Goal: Transaction & Acquisition: Purchase product/service

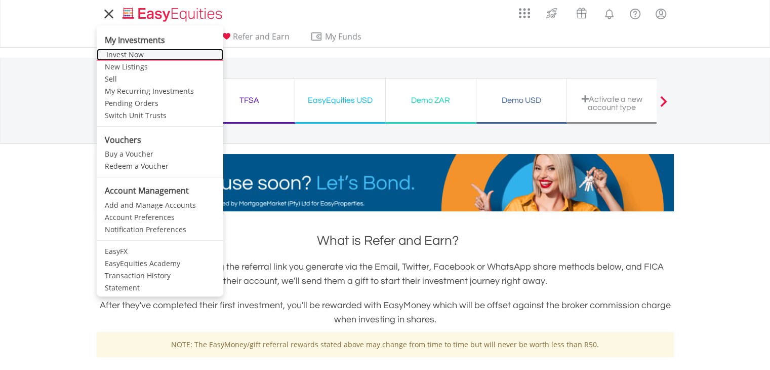
click at [137, 51] on link "Invest Now" at bounding box center [160, 55] width 127 height 12
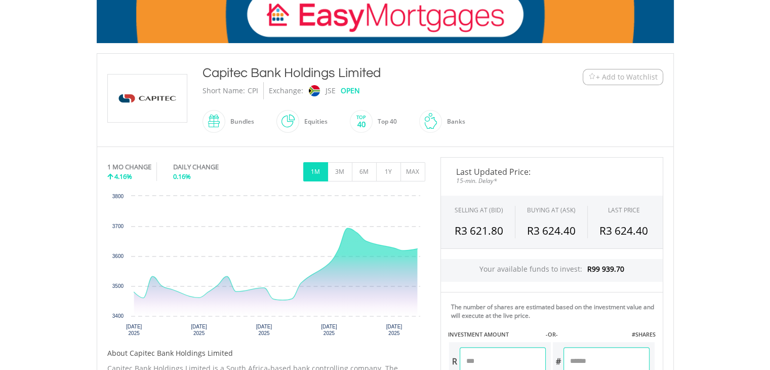
scroll to position [164, 0]
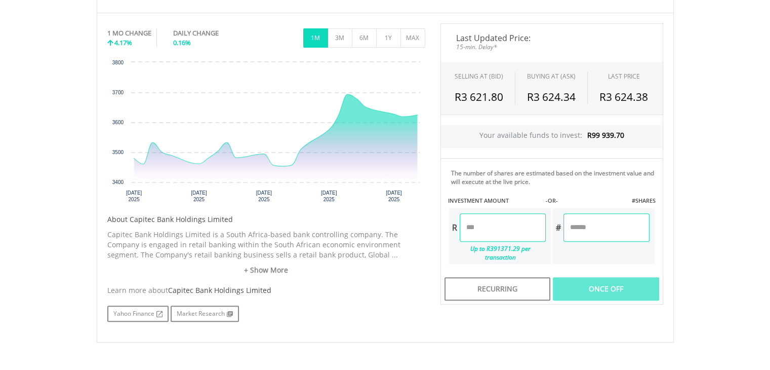
scroll to position [304, 0]
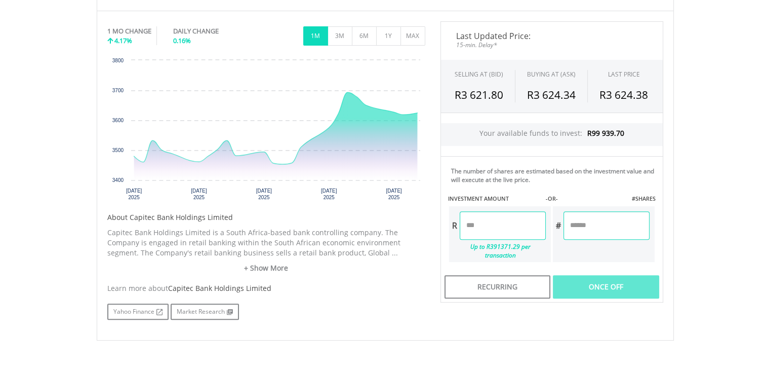
click at [495, 220] on input "number" at bounding box center [503, 225] width 86 height 28
type input "*******"
type input "*"
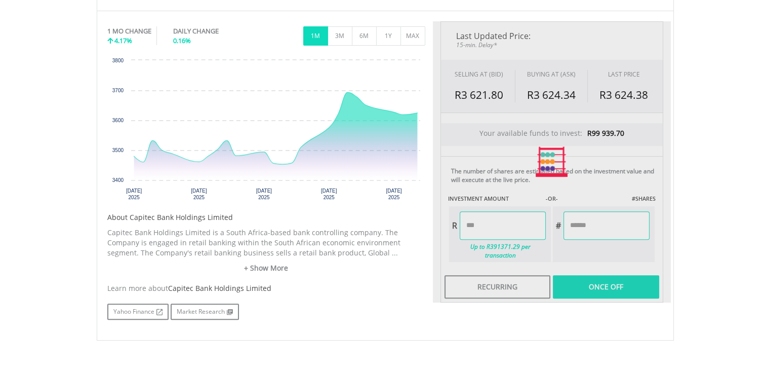
click at [608, 229] on div "Last Updated Price: 15-min. Delay* SELLING AT (BID) BUYING AT (ASK) LAST PRICE …" at bounding box center [552, 161] width 238 height 281
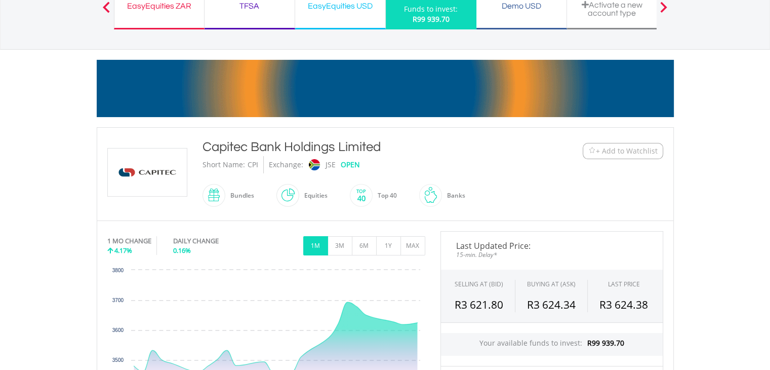
scroll to position [87, 0]
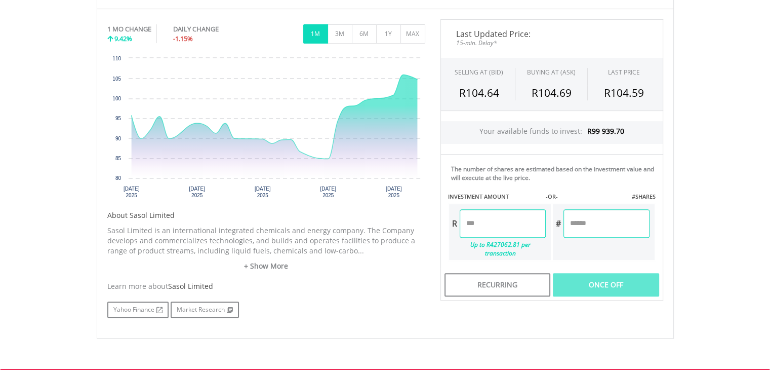
scroll to position [307, 0]
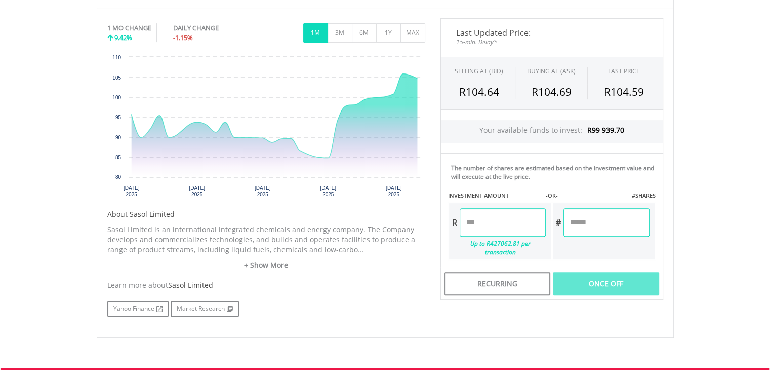
click at [496, 223] on input "number" at bounding box center [503, 222] width 86 height 28
type input "*"
type input "******"
click at [581, 221] on div "Last Updated Price: 15-min. Delay* SELLING AT (BID) BUYING AT (ASK) LAST PRICE …" at bounding box center [552, 158] width 238 height 281
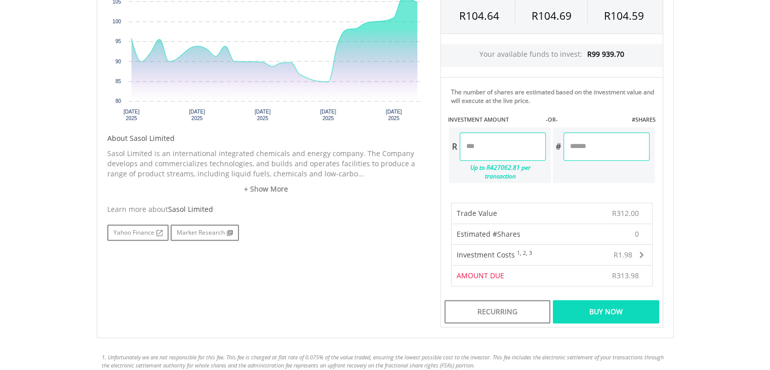
scroll to position [385, 0]
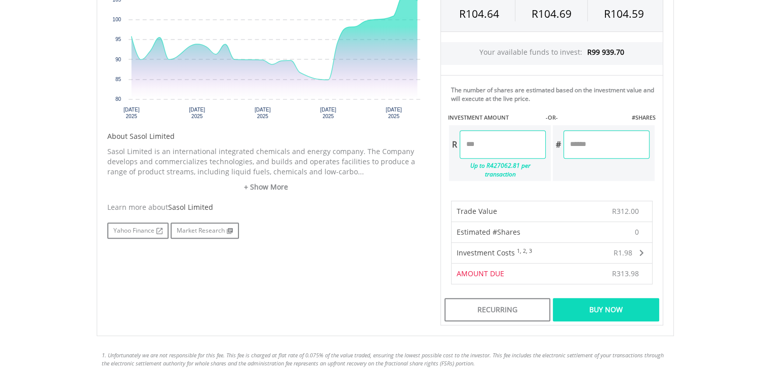
click at [613, 304] on div "Buy Now" at bounding box center [606, 309] width 106 height 23
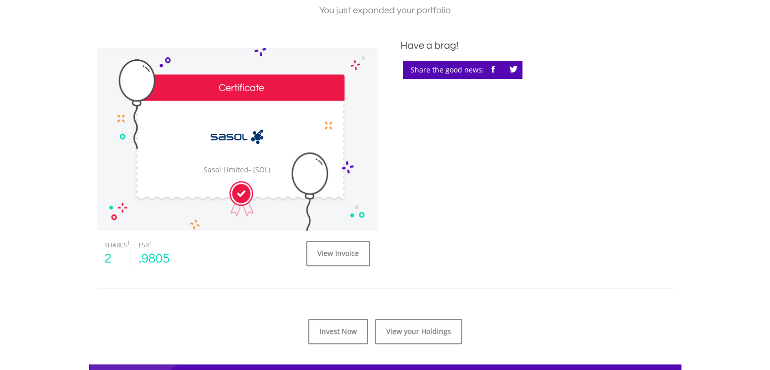
scroll to position [265, 0]
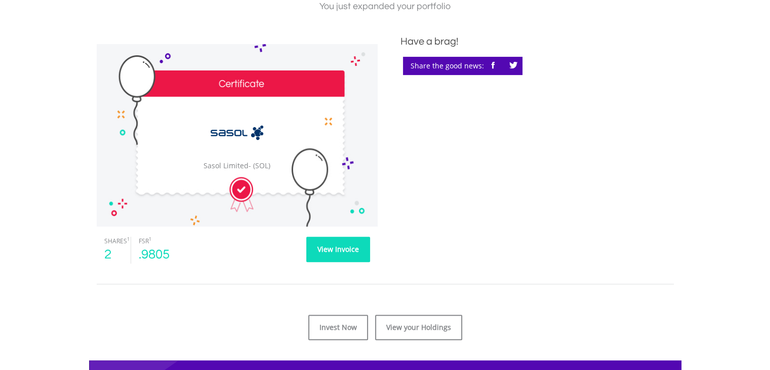
click at [336, 252] on link "View Invoice" at bounding box center [338, 249] width 64 height 25
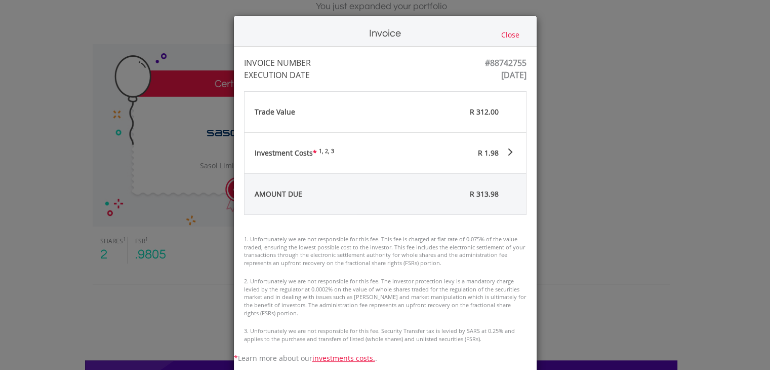
click at [507, 37] on button "Close" at bounding box center [510, 34] width 24 height 11
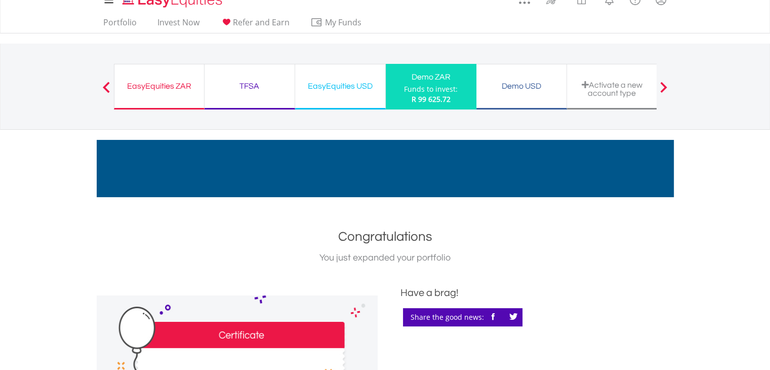
scroll to position [0, 0]
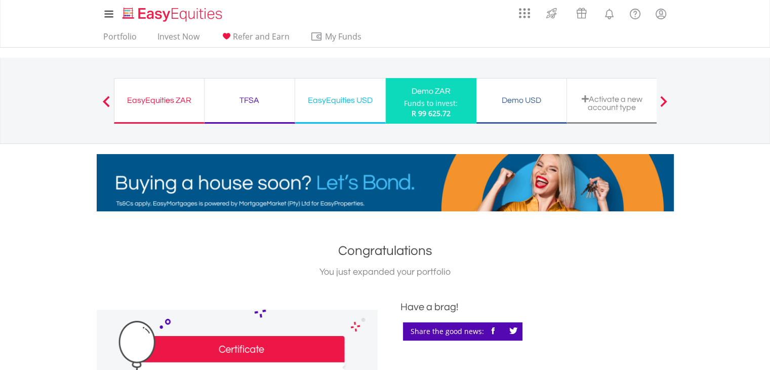
click at [535, 108] on div "Demo USD Funds to invest: R 99 625.72" at bounding box center [522, 101] width 91 height 46
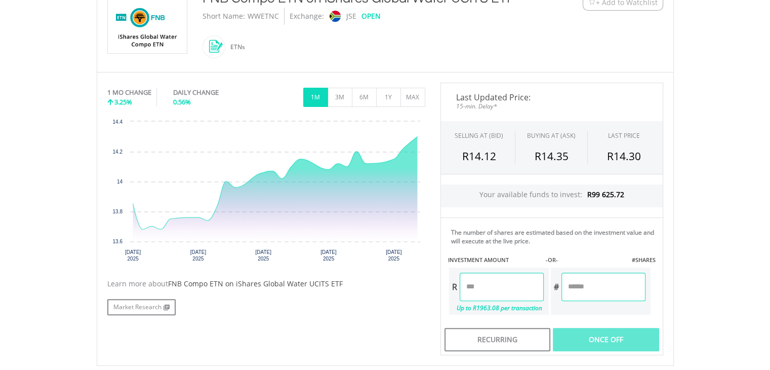
scroll to position [247, 0]
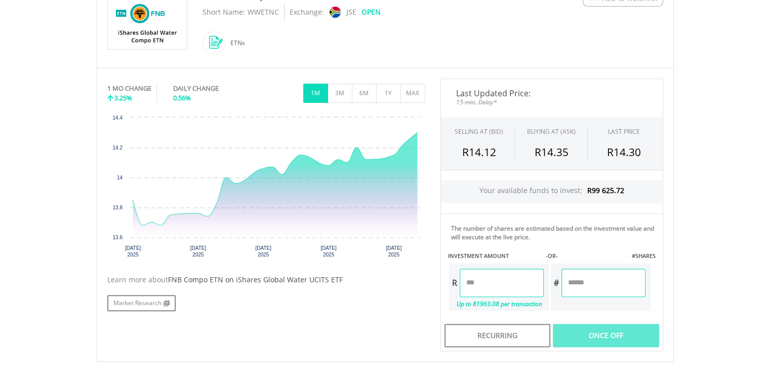
click at [480, 276] on input "number" at bounding box center [502, 282] width 84 height 28
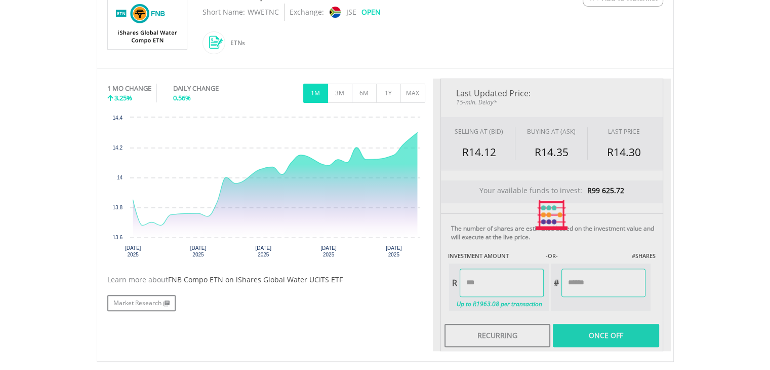
type input "******"
click at [619, 281] on div "Last Updated Price: 15-min. Delay* SELLING AT (BID) BUYING AT (ASK) LAST PRICE …" at bounding box center [552, 215] width 238 height 273
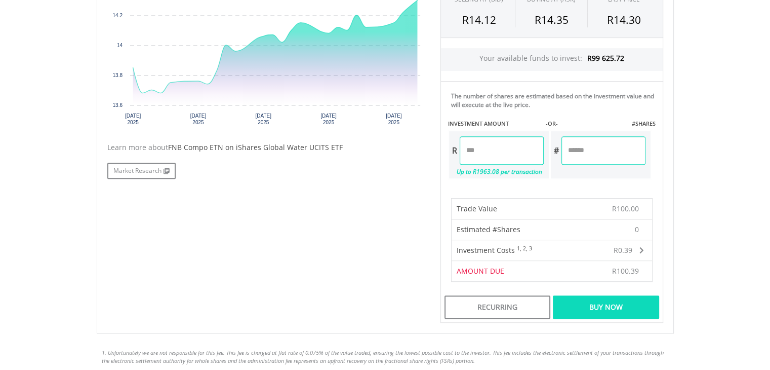
scroll to position [379, 0]
click at [636, 304] on div "Buy Now" at bounding box center [606, 306] width 106 height 23
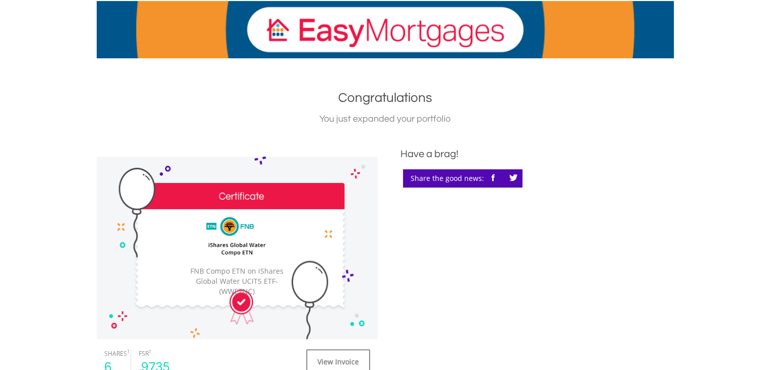
scroll to position [251, 0]
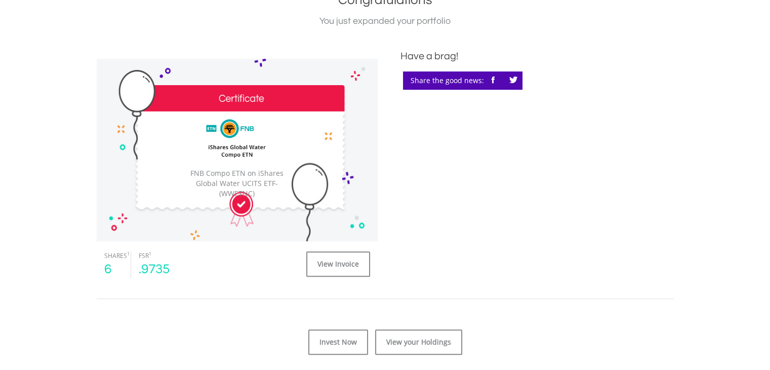
click at [254, 155] on img at bounding box center [237, 137] width 74 height 52
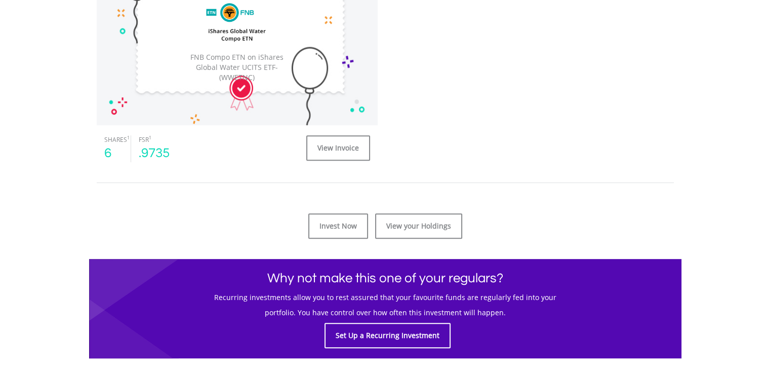
scroll to position [367, 0]
click at [440, 228] on link "View your Holdings" at bounding box center [418, 225] width 87 height 25
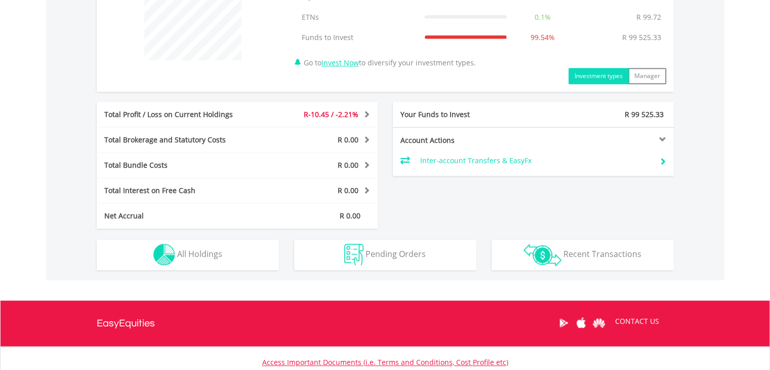
scroll to position [434, 0]
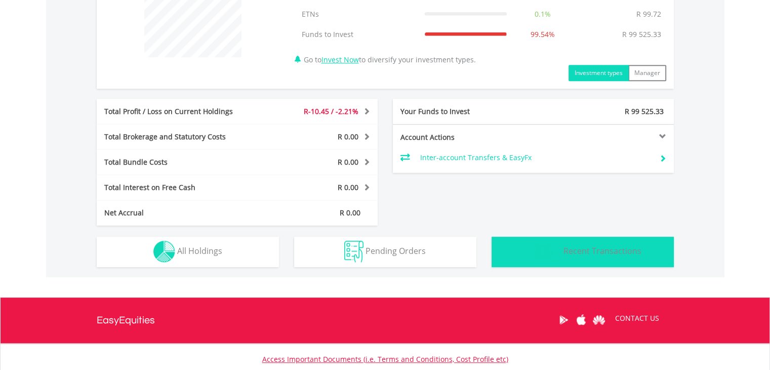
click at [555, 252] on img "button" at bounding box center [543, 252] width 38 height 22
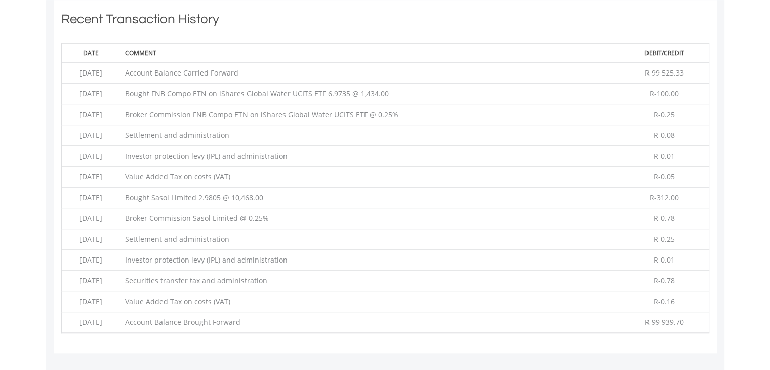
scroll to position [708, 0]
click at [290, 94] on td "Bought FNB Compo ETN on iShares Global Water UCITS ETF 6.9735 @ 1,434.00" at bounding box center [370, 97] width 500 height 21
click at [664, 83] on td "R 99 525.33" at bounding box center [664, 76] width 89 height 21
click at [666, 93] on span "R-100.00" at bounding box center [664, 97] width 29 height 10
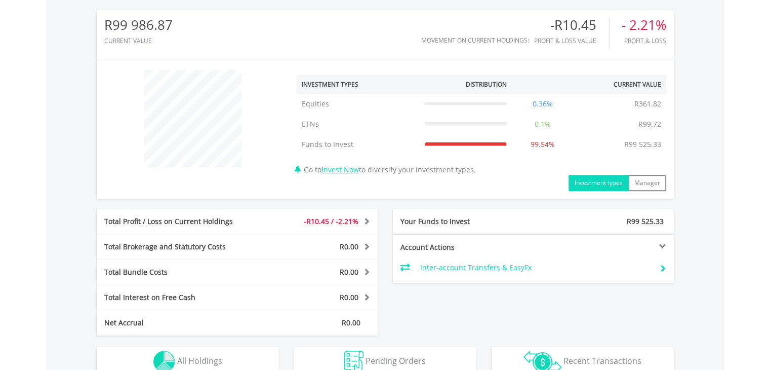
scroll to position [355, 0]
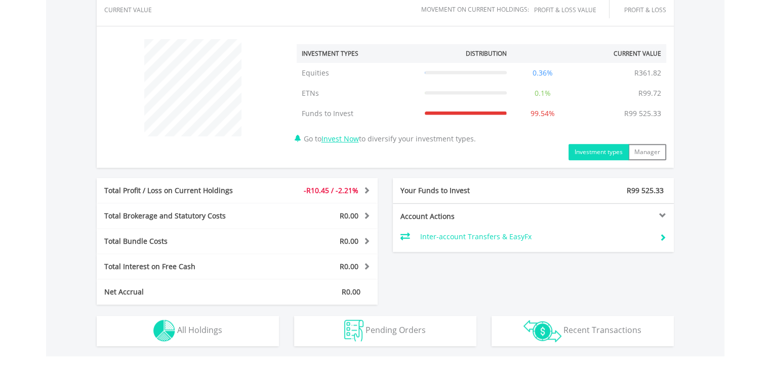
click at [364, 187] on span at bounding box center [366, 189] width 10 height 7
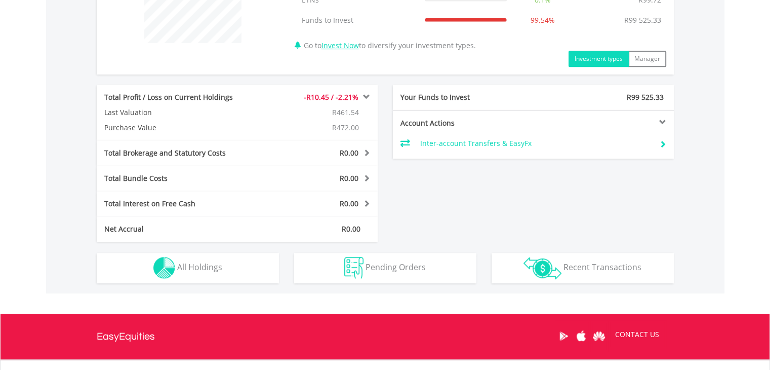
scroll to position [537, 0]
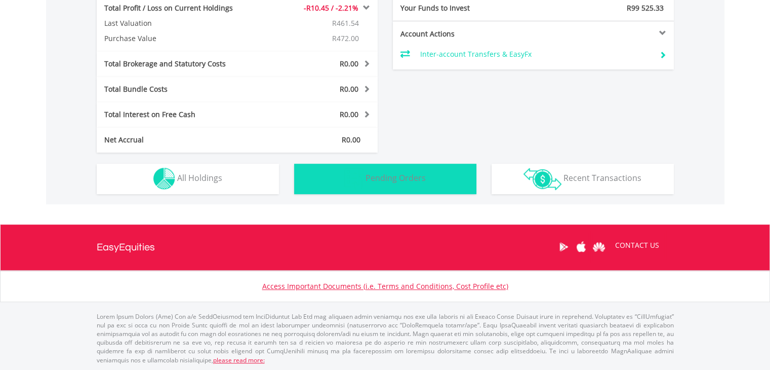
click at [402, 175] on span "Pending Orders" at bounding box center [396, 177] width 60 height 11
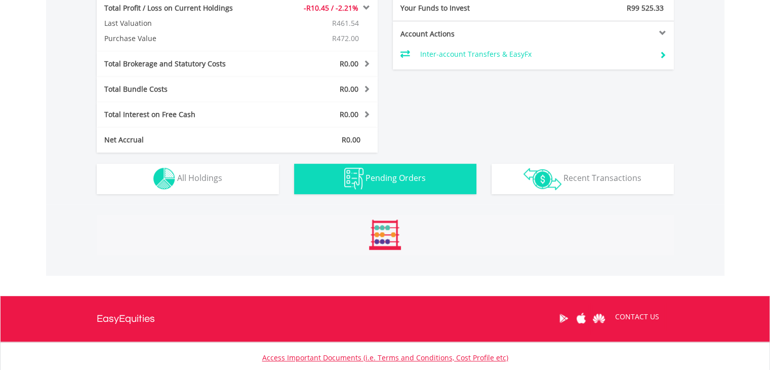
scroll to position [593, 0]
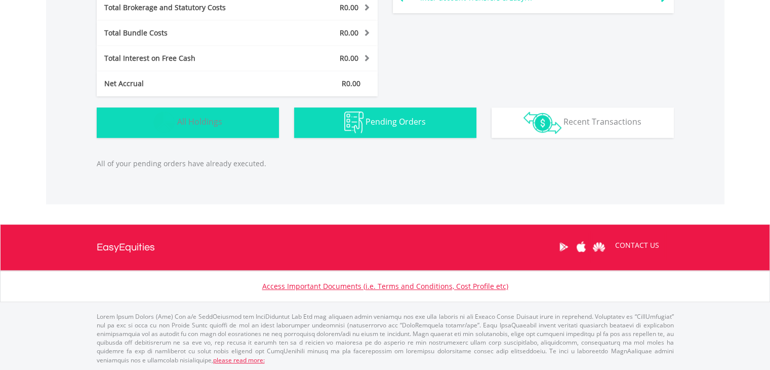
click at [199, 124] on span "All Holdings" at bounding box center [199, 121] width 45 height 11
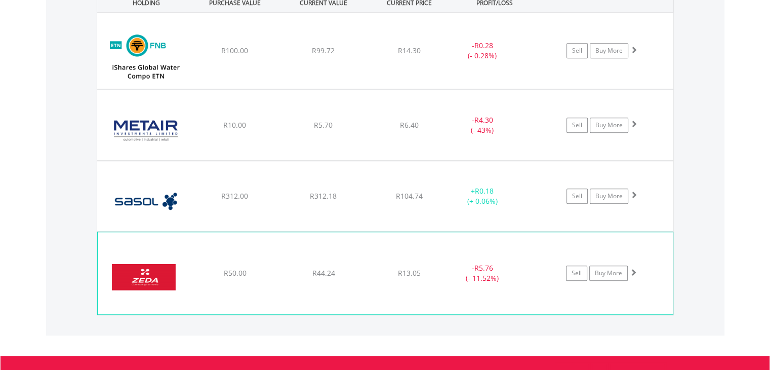
scroll to position [800, 0]
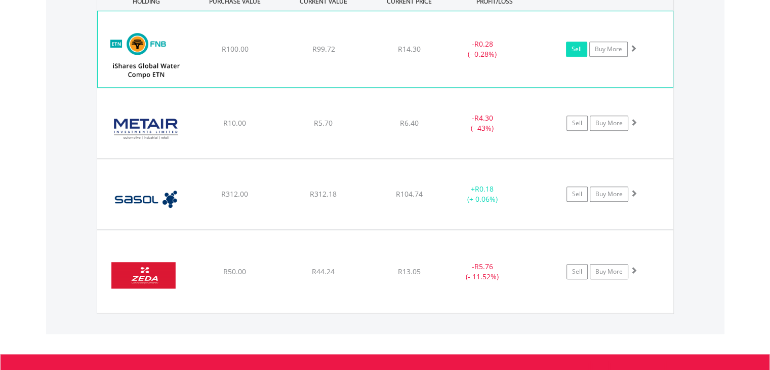
click at [573, 47] on link "Sell" at bounding box center [576, 49] width 21 height 15
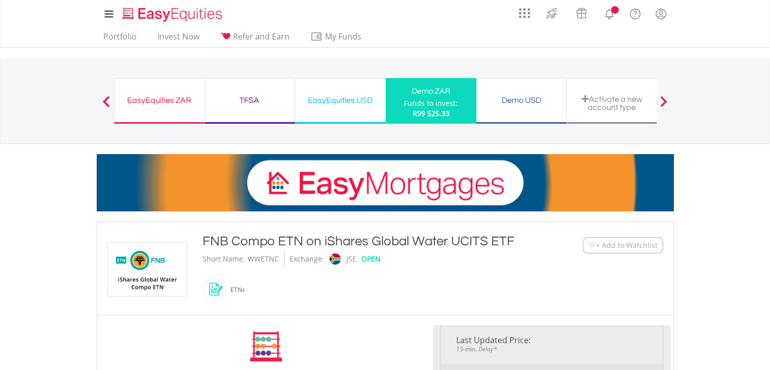
type input "*****"
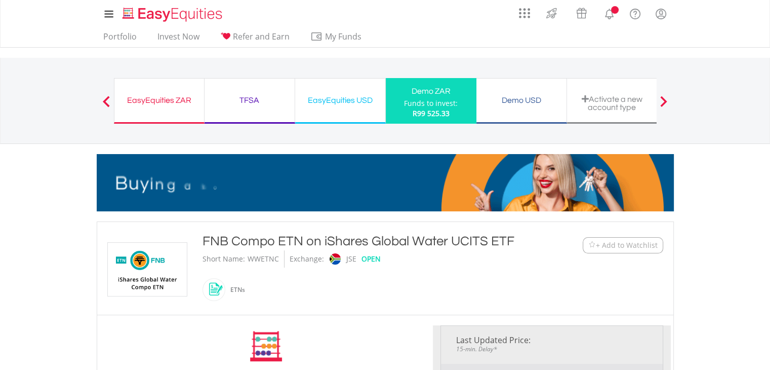
type input "******"
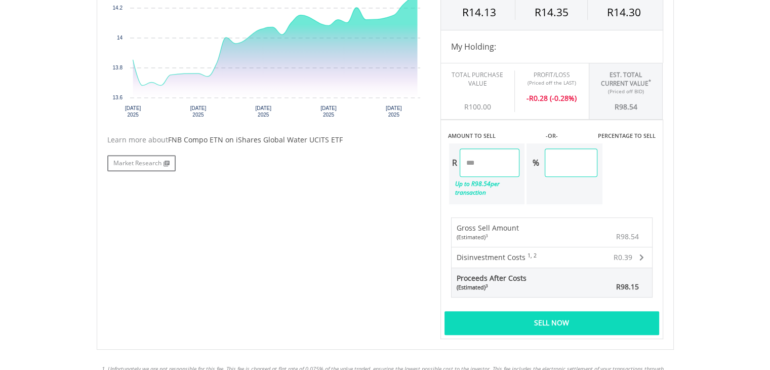
scroll to position [388, 0]
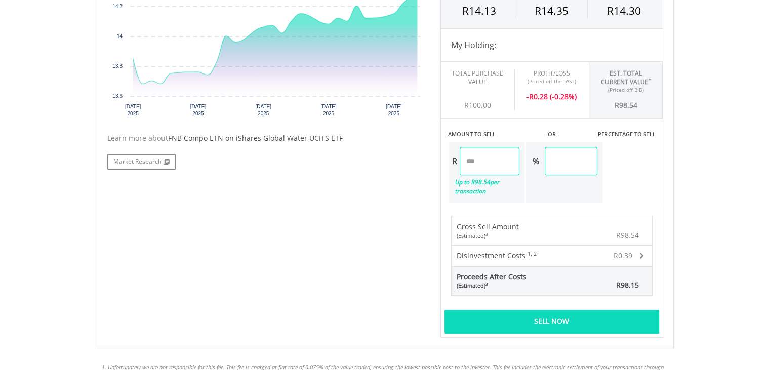
click at [559, 325] on div "Sell Now" at bounding box center [552, 320] width 215 height 23
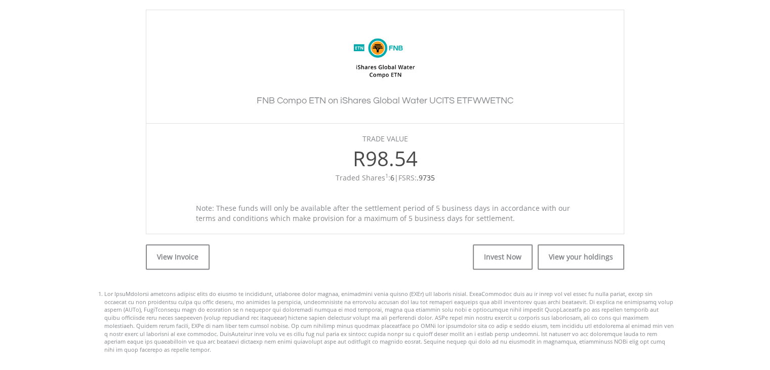
scroll to position [282, 0]
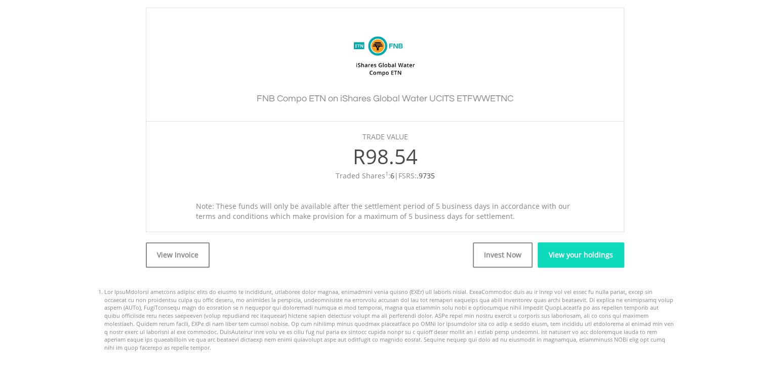
click at [577, 262] on link "View your holdings" at bounding box center [581, 254] width 87 height 25
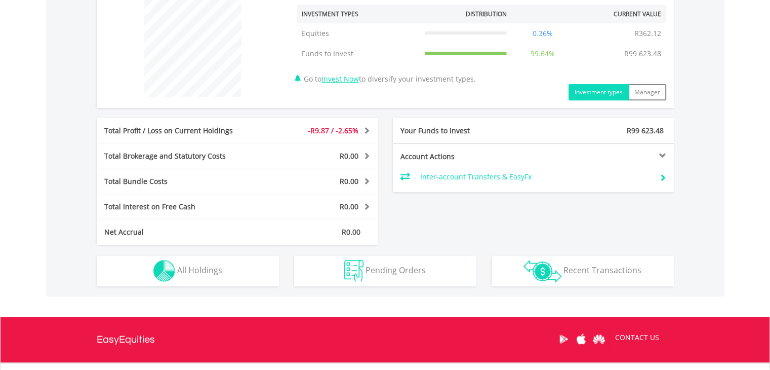
scroll to position [395, 0]
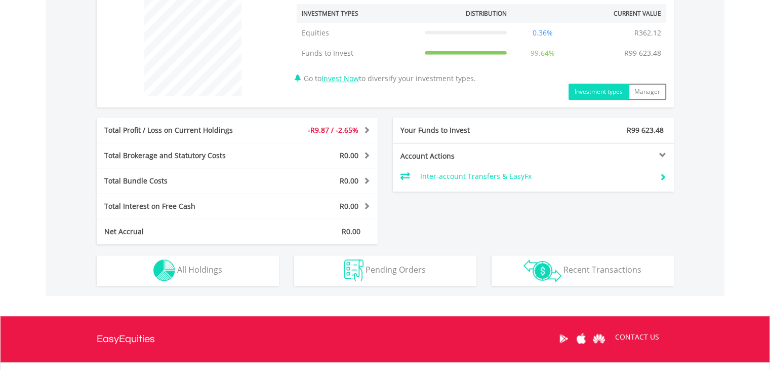
click at [346, 133] on span "-R9.87 / -2.65%" at bounding box center [333, 130] width 51 height 10
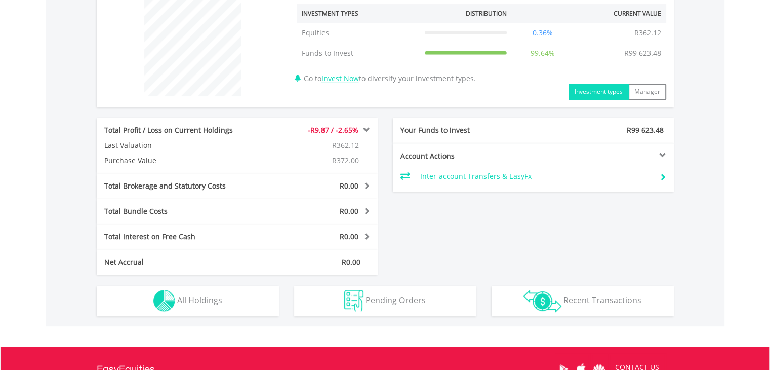
click at [364, 129] on span at bounding box center [366, 129] width 10 height 7
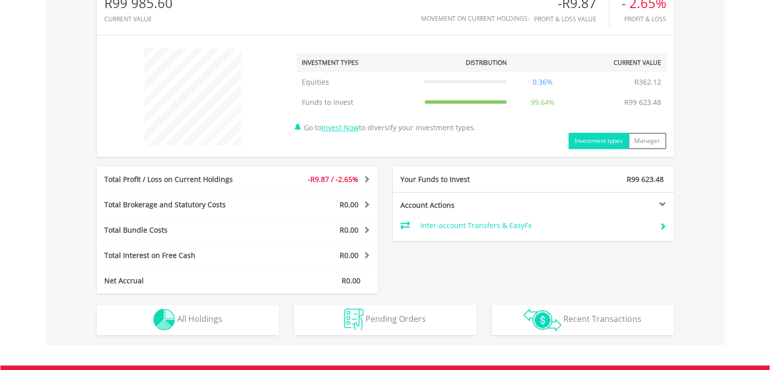
scroll to position [342, 0]
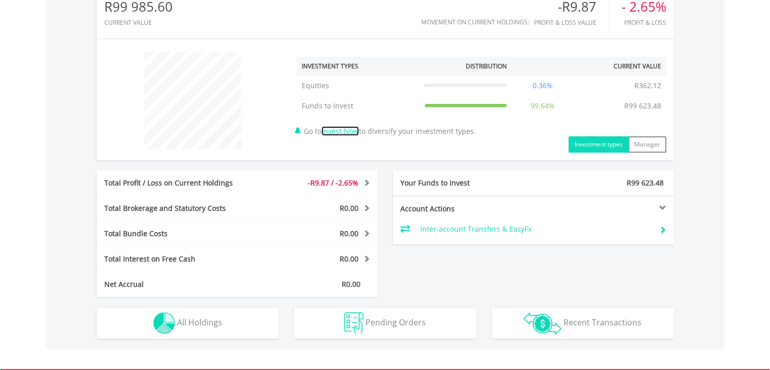
click at [355, 130] on link "Invest Now" at bounding box center [340, 131] width 37 height 10
